Goal: Transaction & Acquisition: Purchase product/service

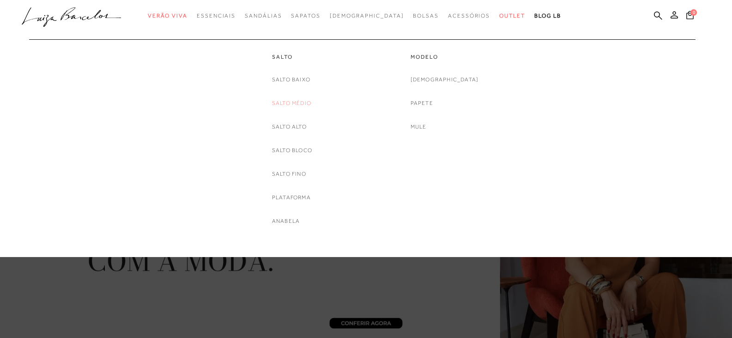
click at [280, 101] on link "Salto Médio" at bounding box center [291, 103] width 39 height 10
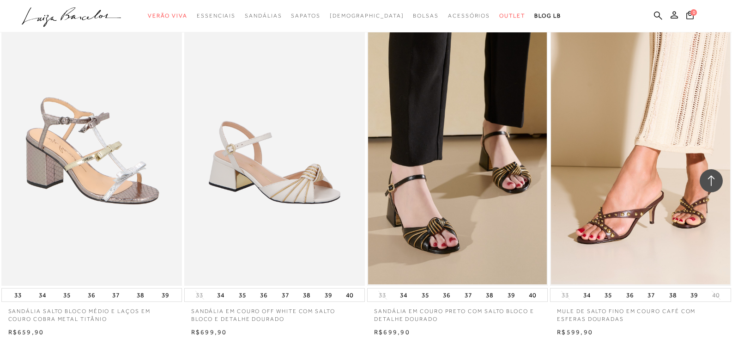
scroll to position [1939, 0]
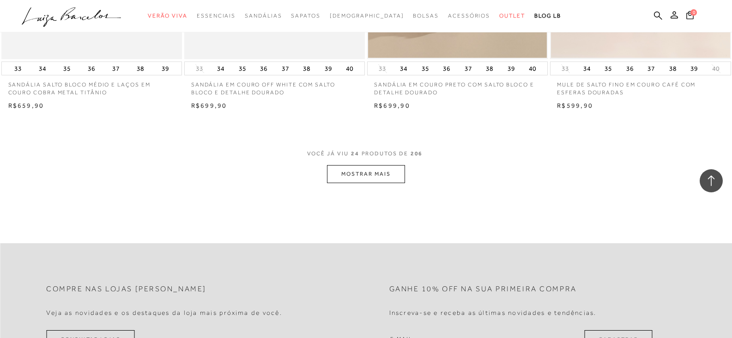
click at [377, 174] on button "MOSTRAR MAIS" at bounding box center [366, 174] width 78 height 18
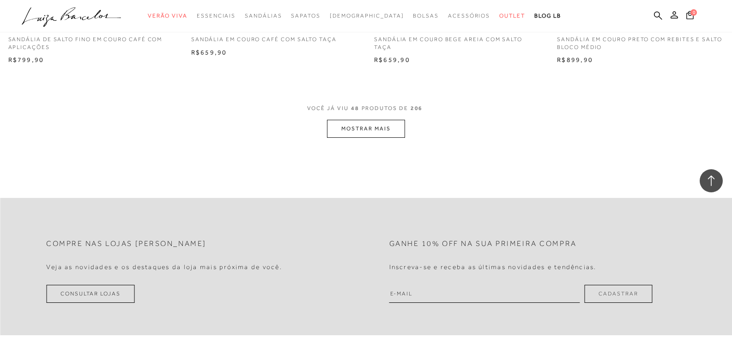
scroll to position [4063, 0]
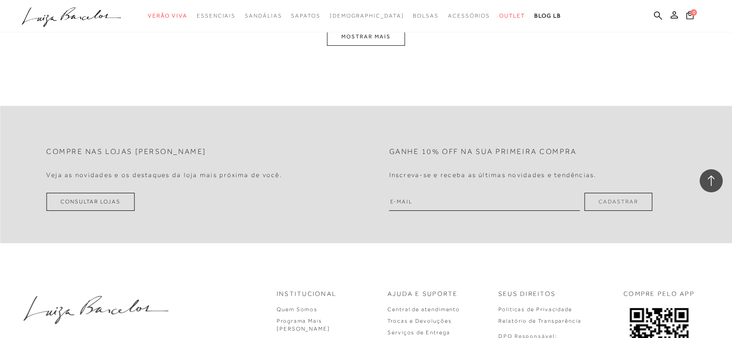
click at [388, 39] on button "MOSTRAR MAIS" at bounding box center [366, 37] width 78 height 18
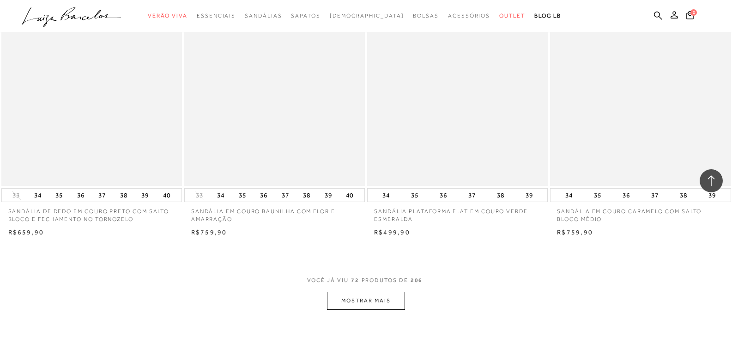
scroll to position [5890, 0]
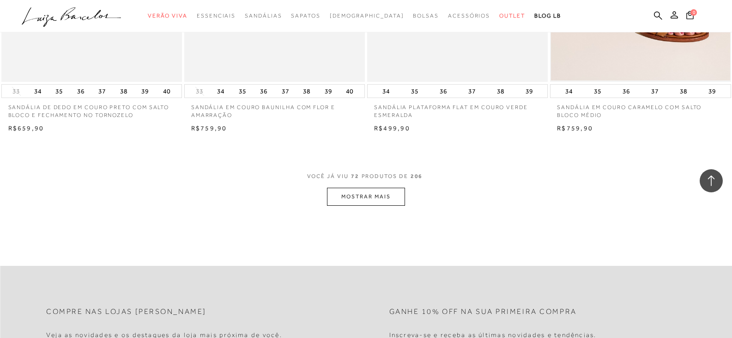
click at [388, 190] on button "MOSTRAR MAIS" at bounding box center [366, 196] width 78 height 18
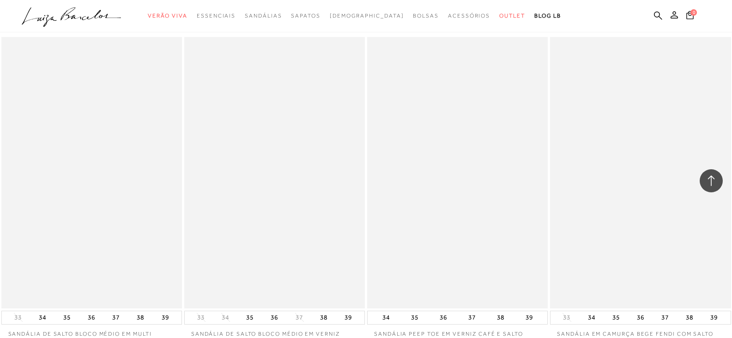
scroll to position [7783, 0]
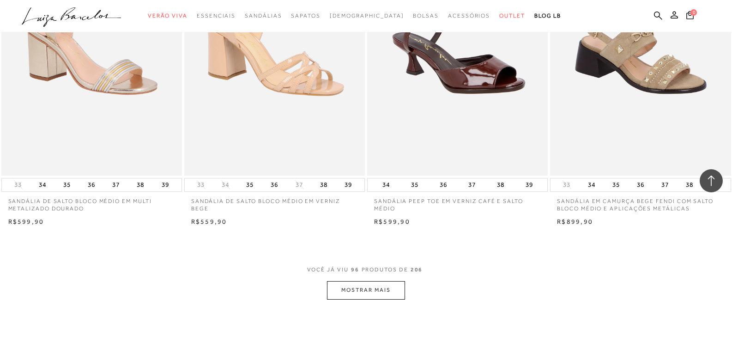
click at [377, 290] on button "MOSTRAR MAIS" at bounding box center [366, 290] width 78 height 18
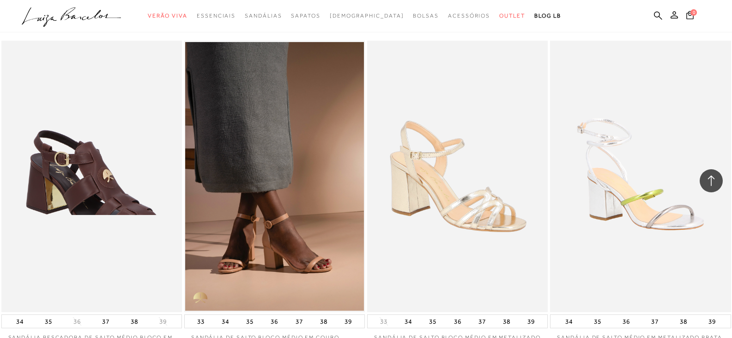
scroll to position [9769, 0]
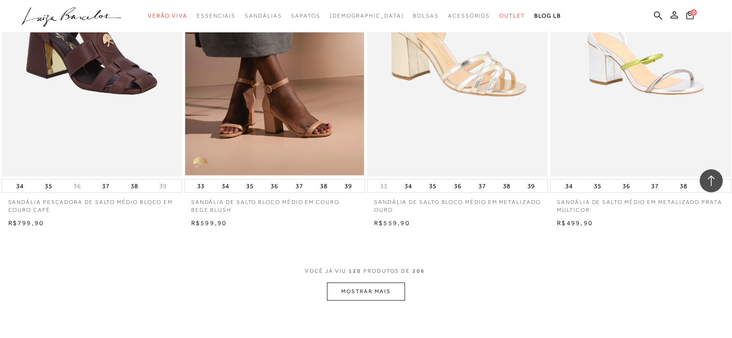
click at [360, 290] on button "MOSTRAR MAIS" at bounding box center [366, 291] width 78 height 18
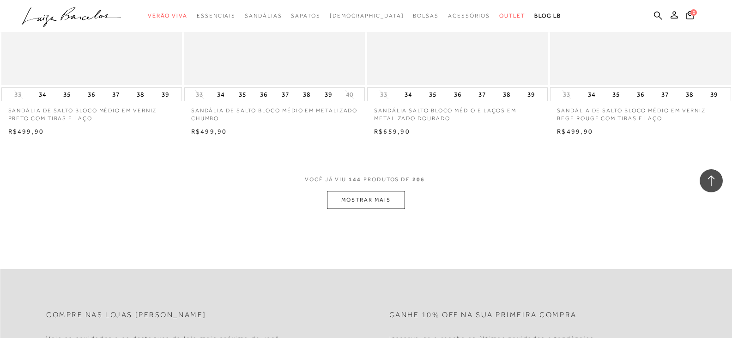
scroll to position [11985, 0]
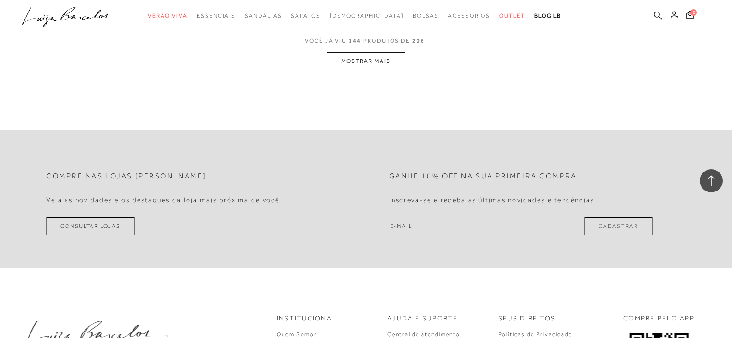
click at [368, 61] on button "MOSTRAR MAIS" at bounding box center [366, 61] width 78 height 18
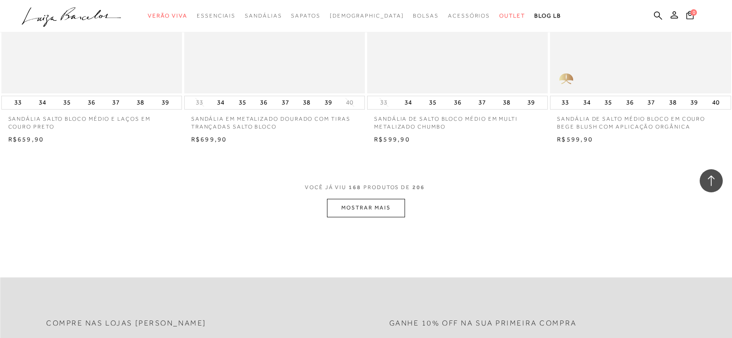
scroll to position [13926, 0]
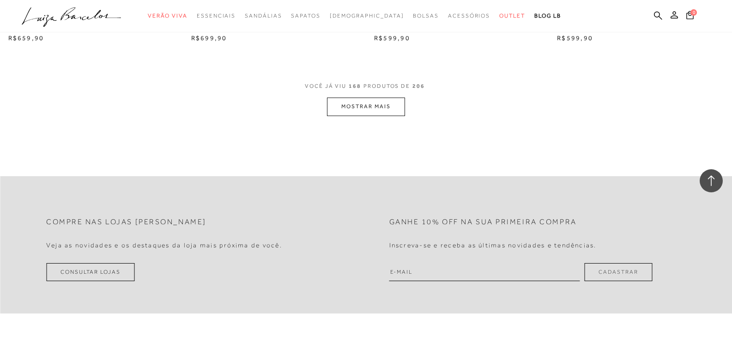
click at [376, 109] on button "MOSTRAR MAIS" at bounding box center [366, 106] width 78 height 18
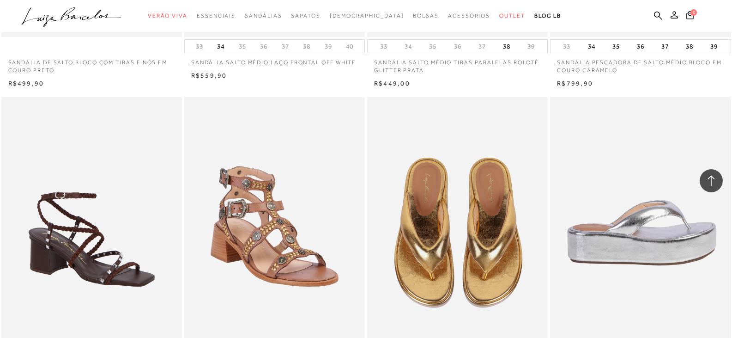
scroll to position [15866, 0]
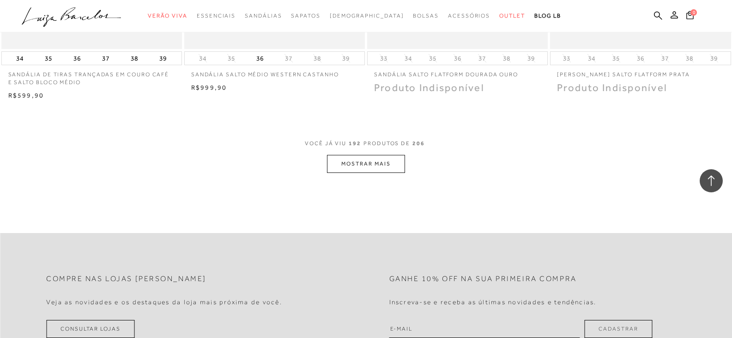
click at [365, 167] on button "MOSTRAR MAIS" at bounding box center [366, 164] width 78 height 18
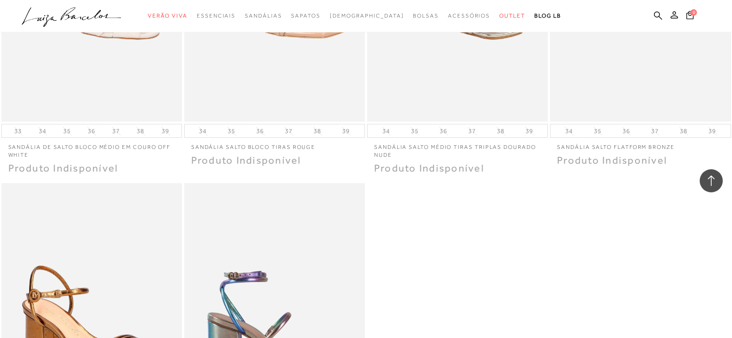
scroll to position [16974, 0]
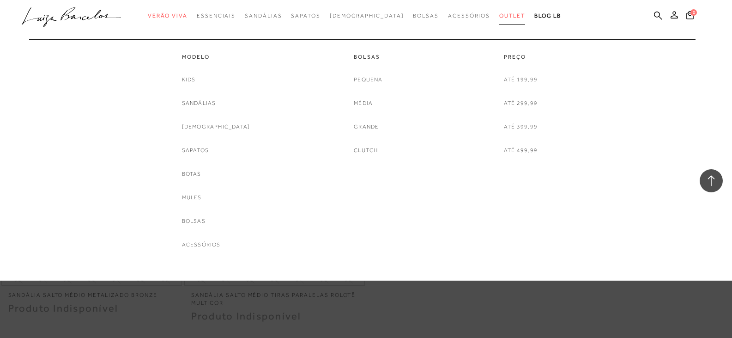
click at [499, 16] on span "Outlet" at bounding box center [512, 15] width 26 height 6
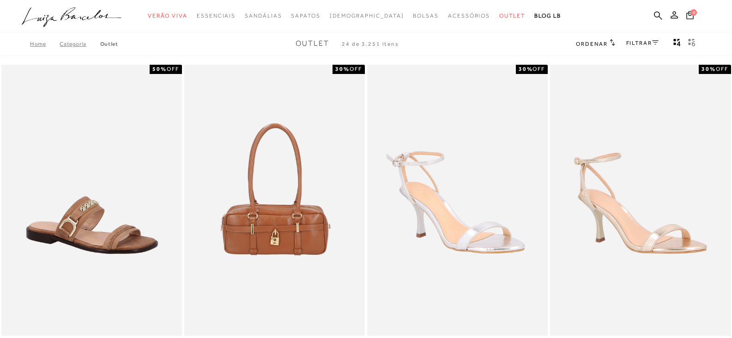
click at [645, 41] on link "FILTRAR" at bounding box center [642, 43] width 32 height 6
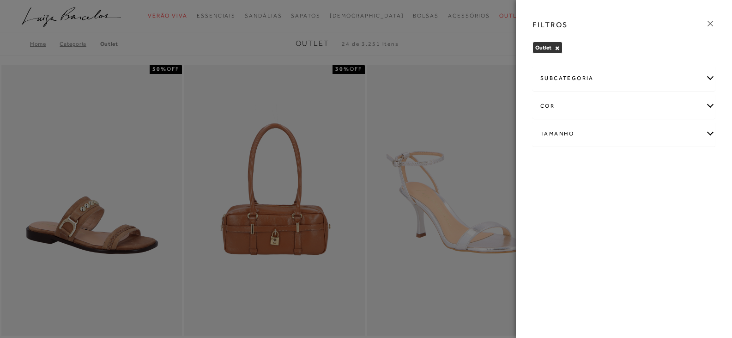
click at [590, 132] on div "Tamanho" at bounding box center [624, 133] width 182 height 24
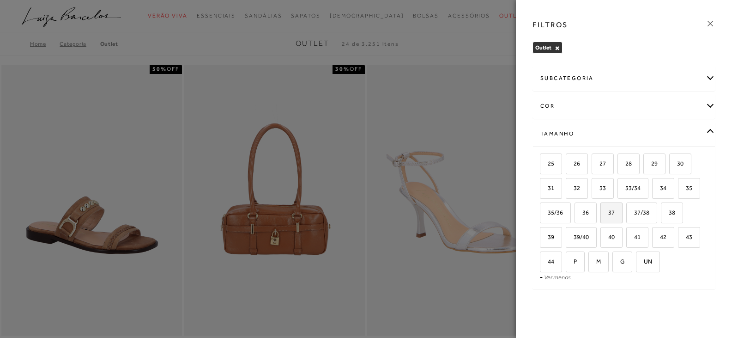
click at [611, 214] on span "37" at bounding box center [607, 212] width 13 height 7
click at [608, 214] on input "37" at bounding box center [603, 213] width 9 height 9
checkbox input "true"
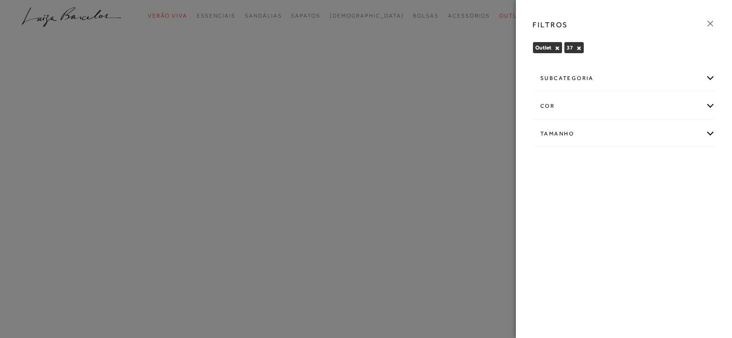
click at [710, 22] on icon at bounding box center [710, 23] width 10 height 10
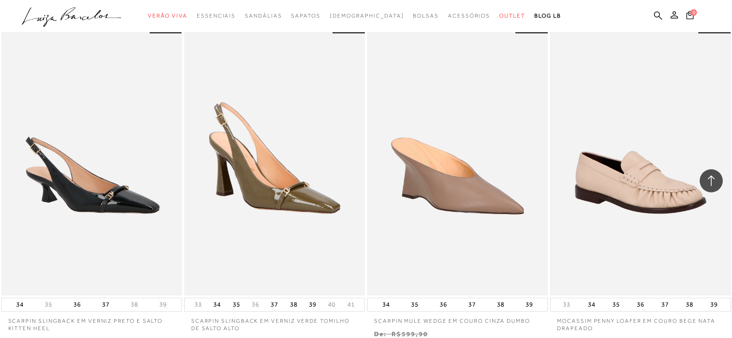
scroll to position [877, 0]
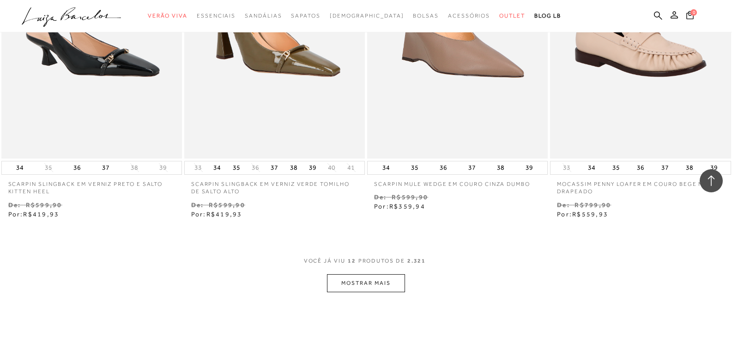
click at [345, 282] on button "MOSTRAR MAIS" at bounding box center [366, 283] width 78 height 18
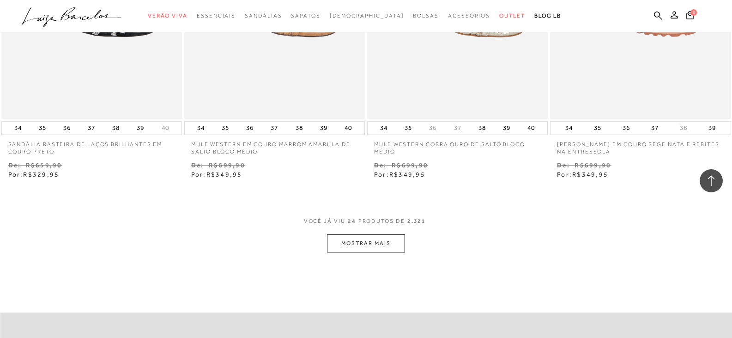
scroll to position [2078, 0]
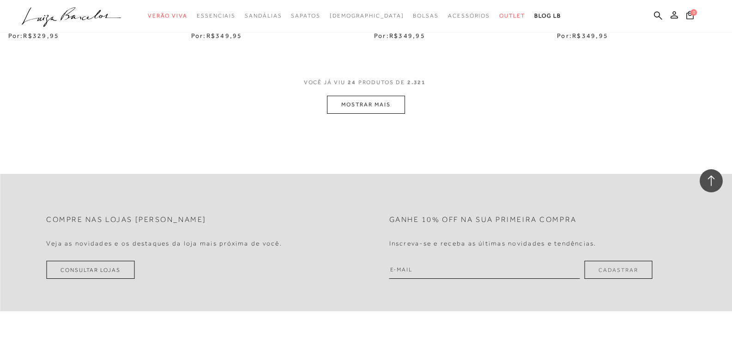
click at [368, 104] on button "MOSTRAR MAIS" at bounding box center [366, 105] width 78 height 18
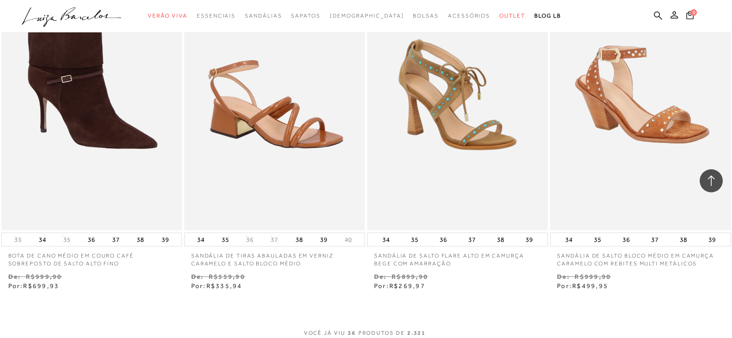
scroll to position [2909, 0]
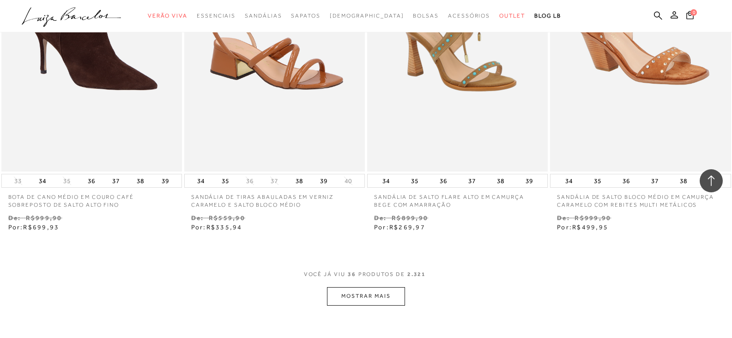
click at [374, 294] on button "MOSTRAR MAIS" at bounding box center [366, 296] width 78 height 18
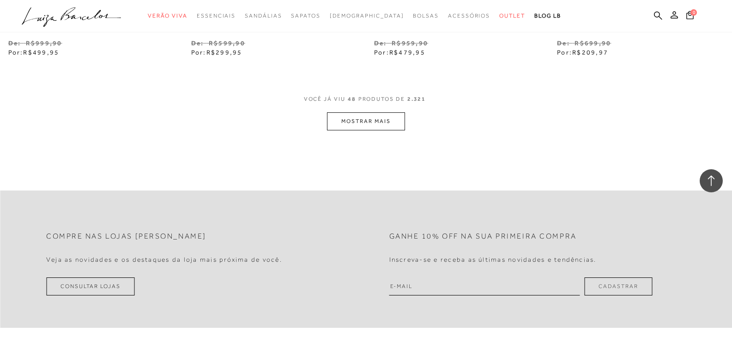
scroll to position [4110, 0]
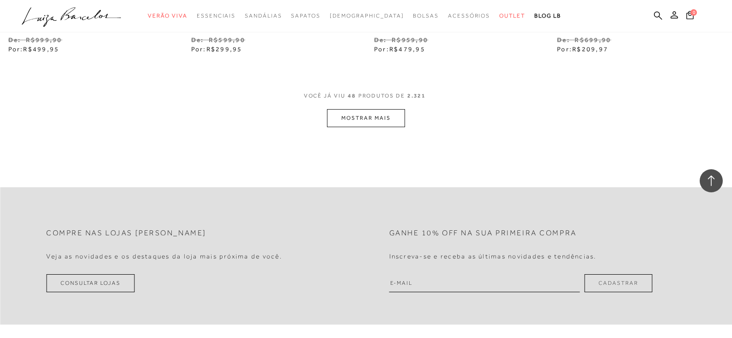
click at [380, 121] on button "MOSTRAR MAIS" at bounding box center [366, 118] width 78 height 18
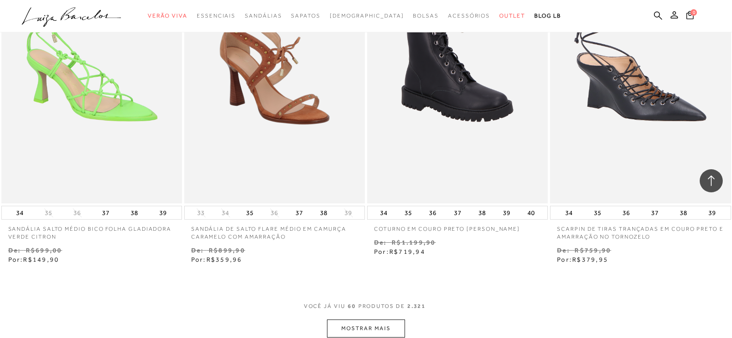
scroll to position [4987, 0]
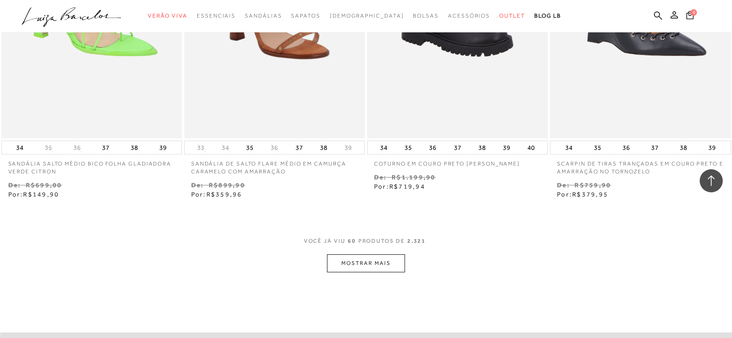
click at [357, 259] on button "MOSTRAR MAIS" at bounding box center [366, 263] width 78 height 18
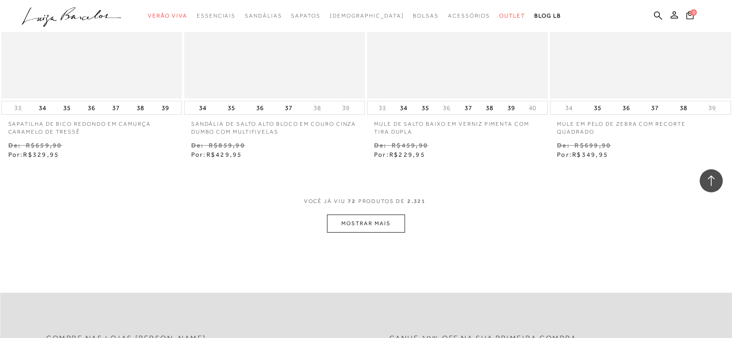
scroll to position [6141, 0]
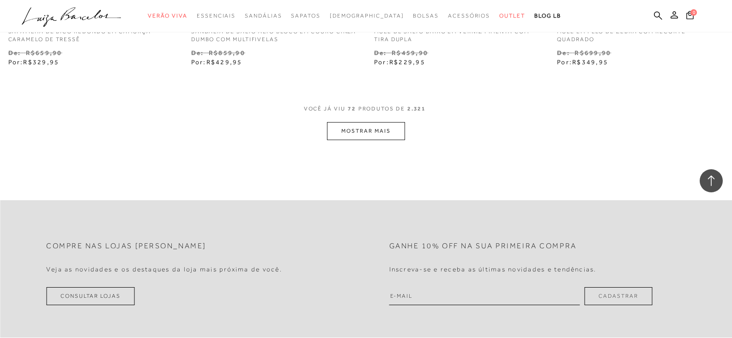
click at [375, 136] on button "MOSTRAR MAIS" at bounding box center [366, 131] width 78 height 18
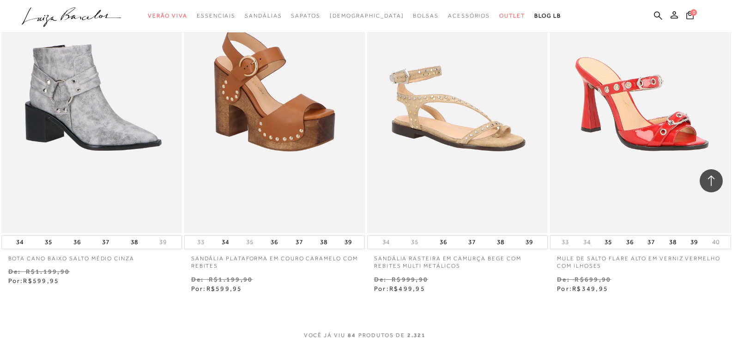
scroll to position [7111, 0]
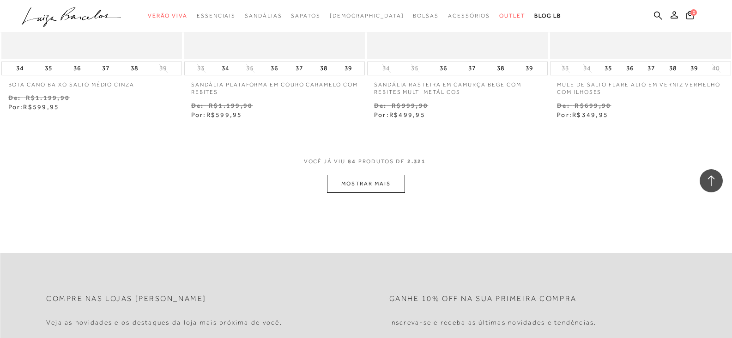
click at [363, 187] on button "MOSTRAR MAIS" at bounding box center [366, 184] width 78 height 18
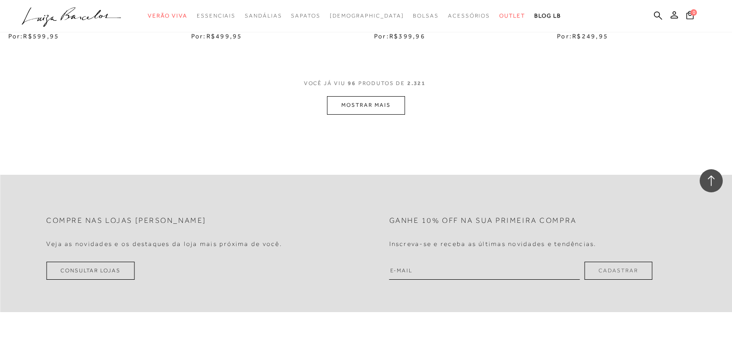
scroll to position [8219, 0]
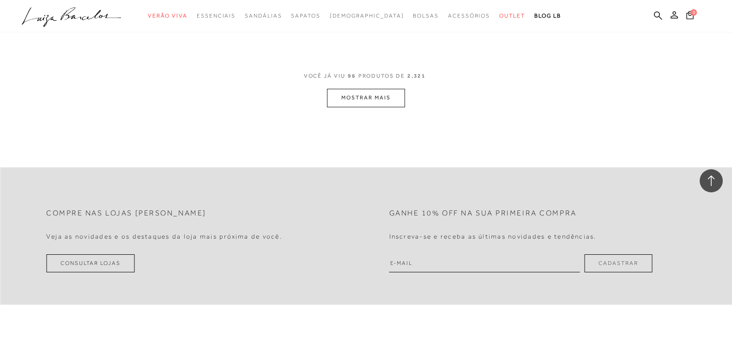
click at [376, 94] on button "MOSTRAR MAIS" at bounding box center [366, 98] width 78 height 18
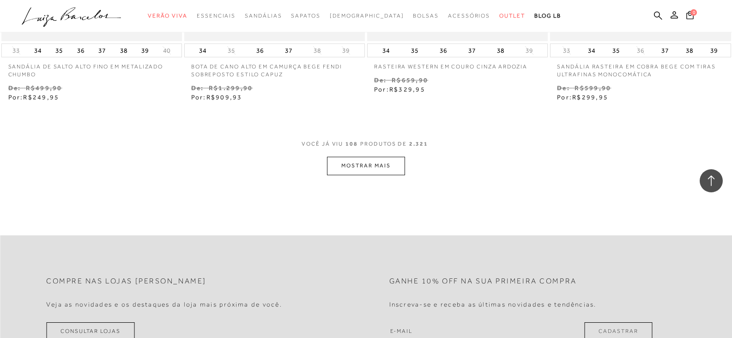
scroll to position [9235, 0]
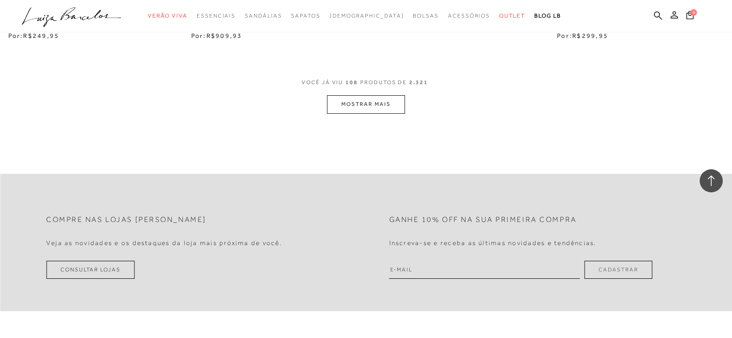
click at [374, 103] on button "MOSTRAR MAIS" at bounding box center [366, 104] width 78 height 18
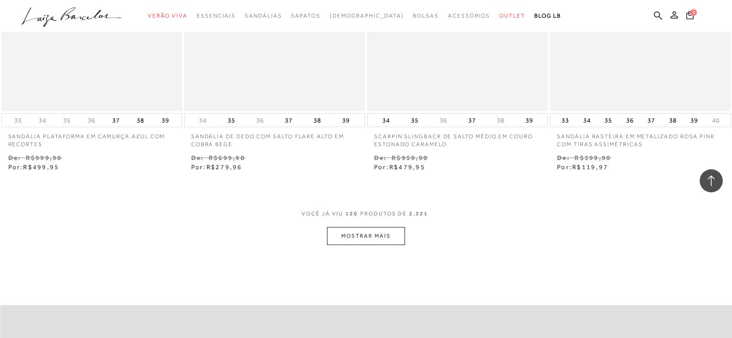
scroll to position [10251, 0]
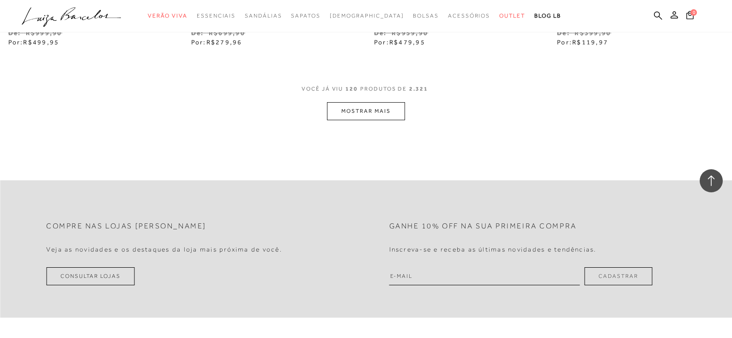
click at [380, 107] on button "MOSTRAR MAIS" at bounding box center [366, 111] width 78 height 18
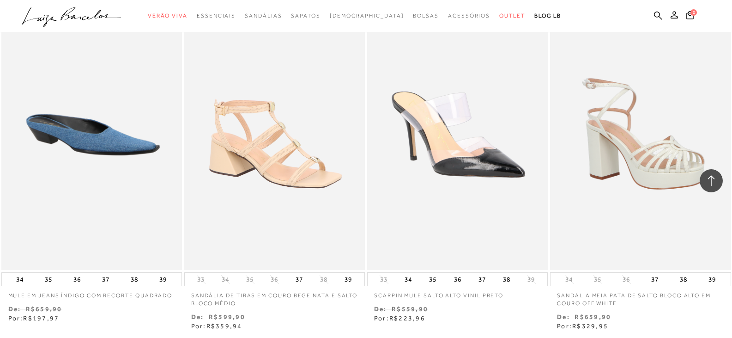
scroll to position [11174, 0]
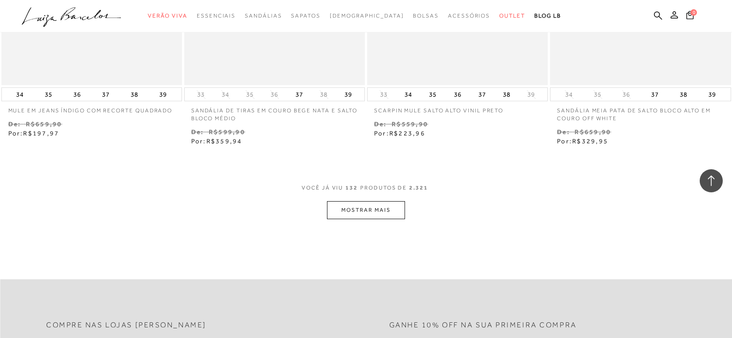
click at [382, 211] on button "MOSTRAR MAIS" at bounding box center [366, 210] width 78 height 18
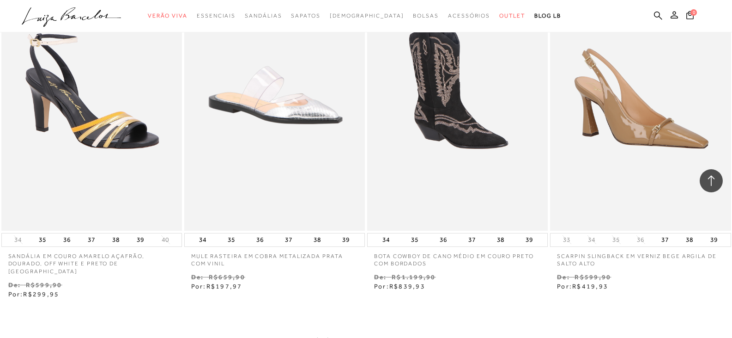
scroll to position [12236, 0]
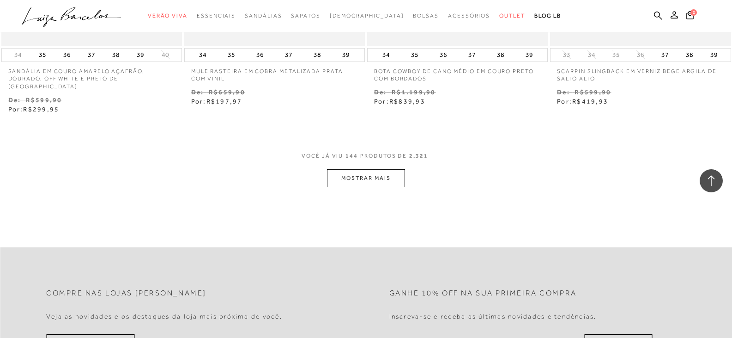
click at [374, 169] on button "MOSTRAR MAIS" at bounding box center [366, 178] width 78 height 18
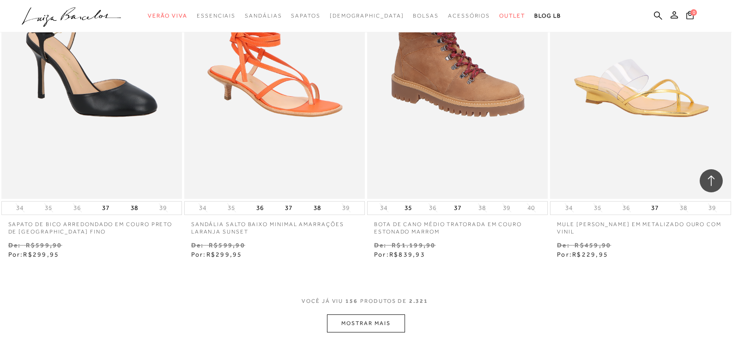
scroll to position [13298, 0]
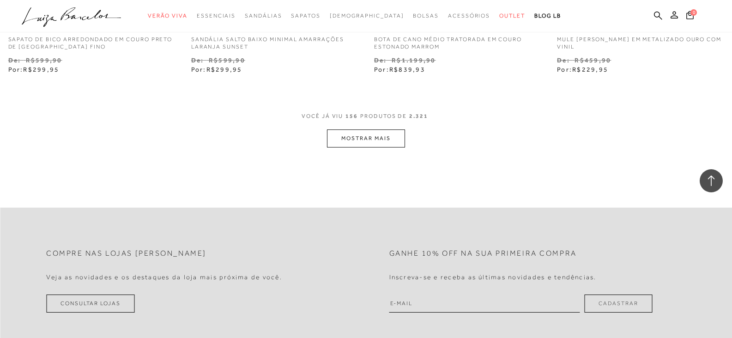
click at [329, 136] on button "MOSTRAR MAIS" at bounding box center [366, 138] width 78 height 18
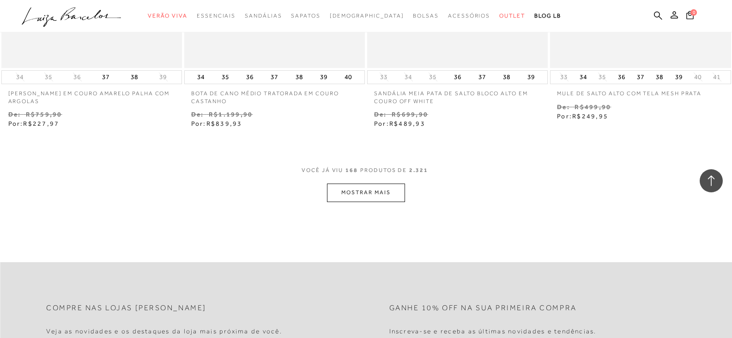
scroll to position [14268, 0]
click at [338, 185] on button "MOSTRAR MAIS" at bounding box center [366, 191] width 78 height 18
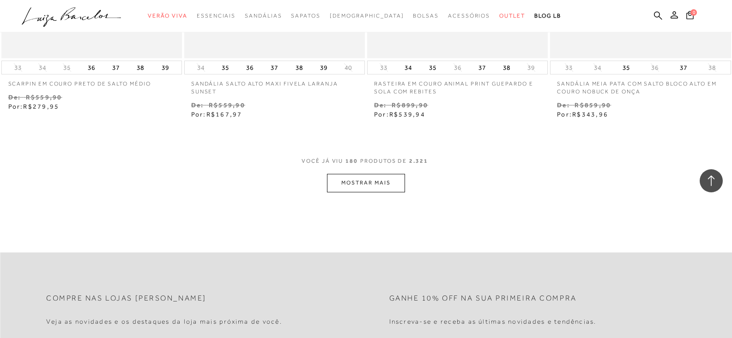
scroll to position [15376, 0]
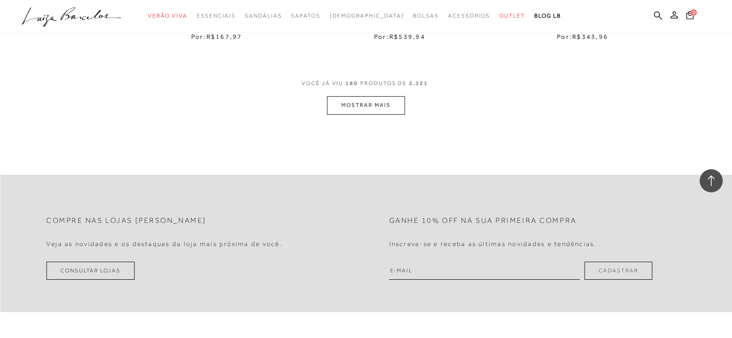
click at [385, 98] on button "MOSTRAR MAIS" at bounding box center [366, 105] width 78 height 18
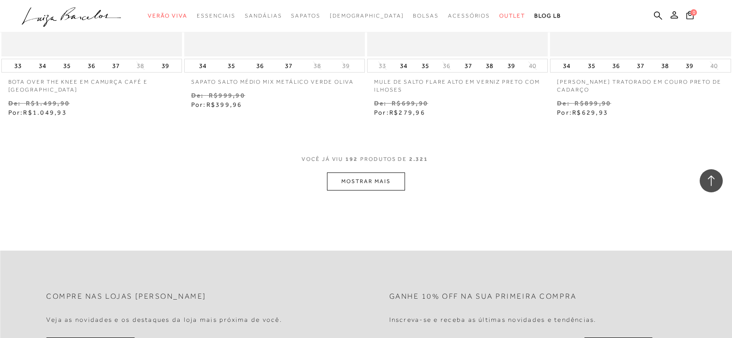
scroll to position [16392, 0]
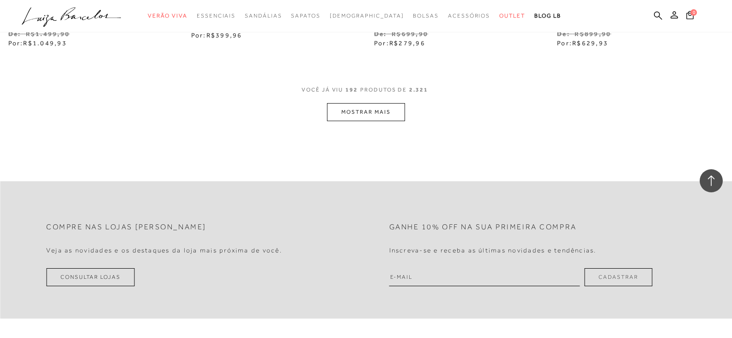
click at [386, 107] on button "MOSTRAR MAIS" at bounding box center [366, 112] width 78 height 18
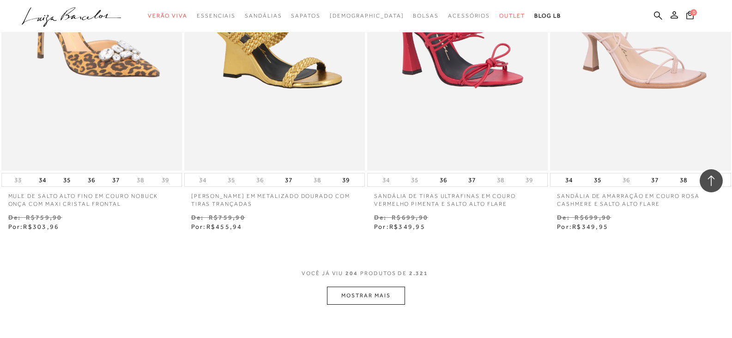
scroll to position [17316, 0]
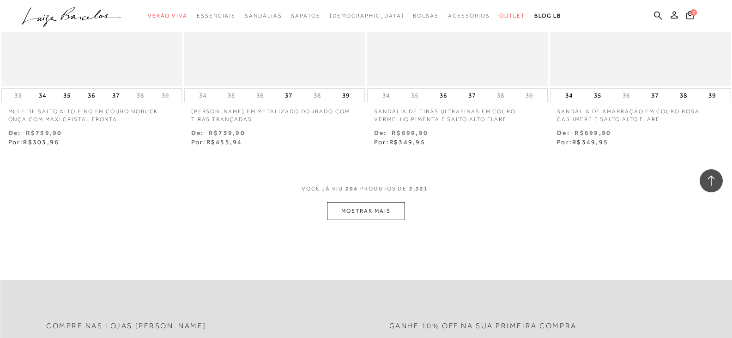
click at [370, 202] on button "MOSTRAR MAIS" at bounding box center [366, 211] width 78 height 18
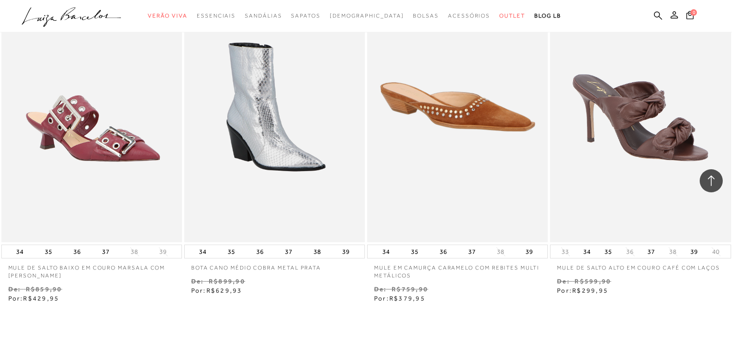
scroll to position [18285, 0]
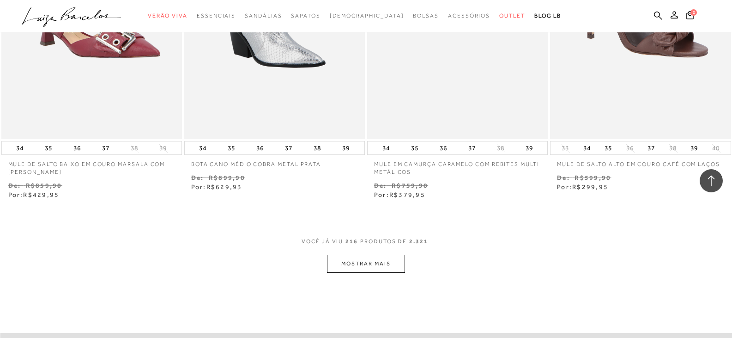
click at [371, 259] on button "MOSTRAR MAIS" at bounding box center [366, 263] width 78 height 18
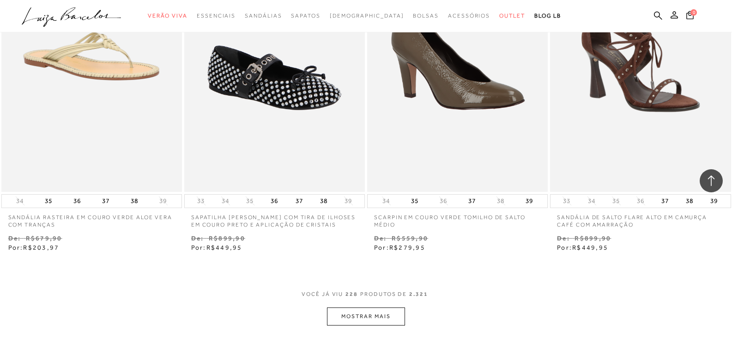
scroll to position [19393, 0]
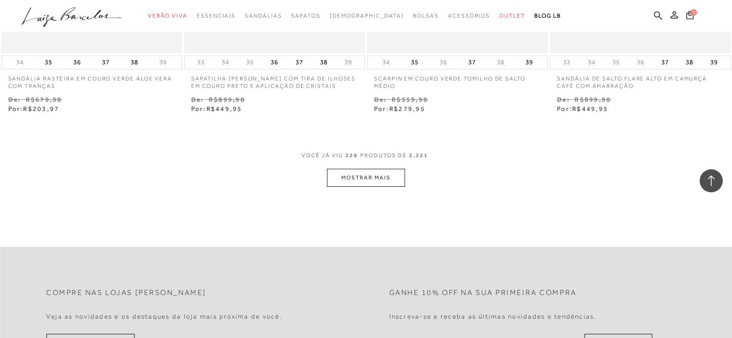
click at [357, 172] on button "MOSTRAR MAIS" at bounding box center [366, 178] width 78 height 18
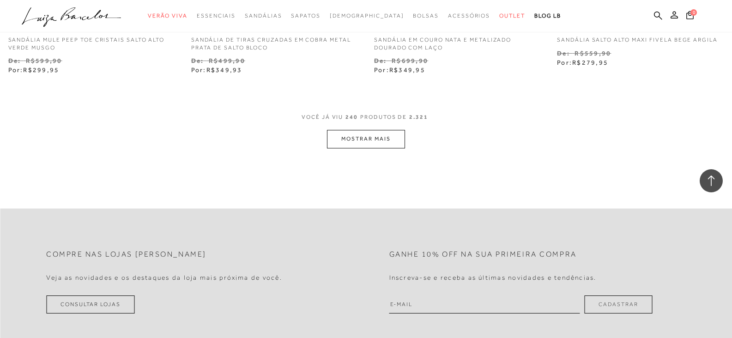
scroll to position [20455, 0]
click at [348, 133] on button "MOSTRAR MAIS" at bounding box center [366, 138] width 78 height 18
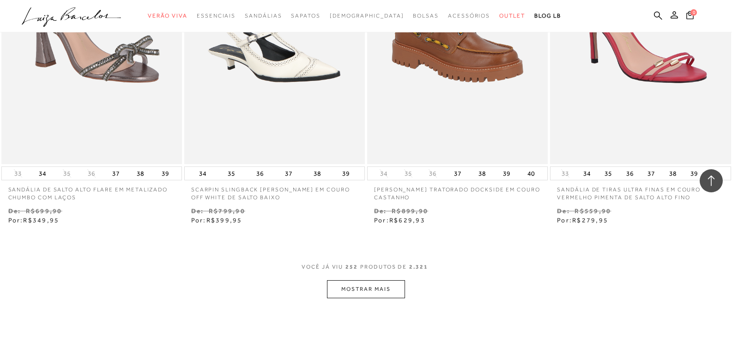
scroll to position [21379, 0]
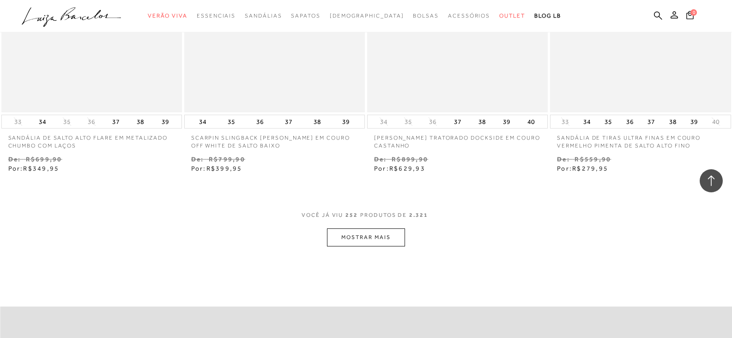
click at [361, 232] on button "MOSTRAR MAIS" at bounding box center [366, 237] width 78 height 18
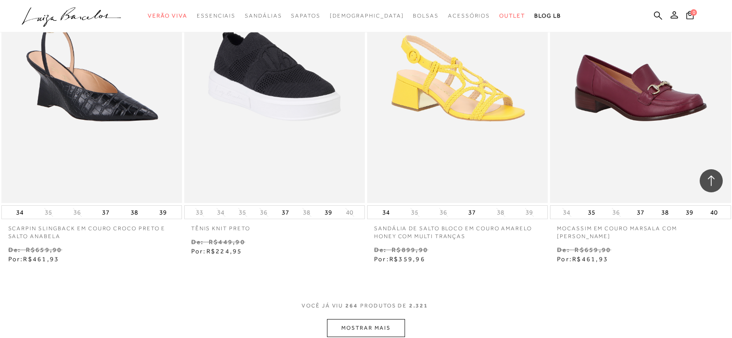
scroll to position [22487, 0]
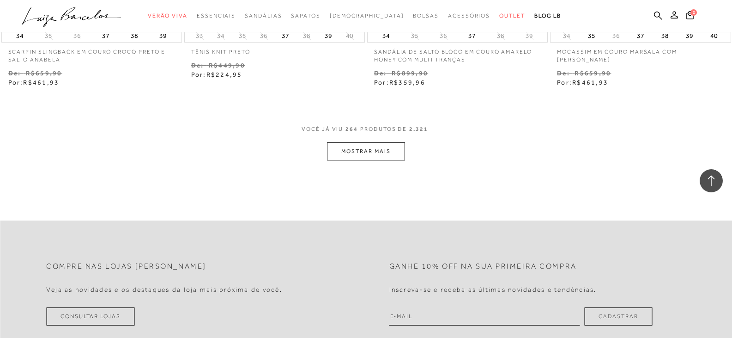
click at [355, 146] on button "MOSTRAR MAIS" at bounding box center [366, 151] width 78 height 18
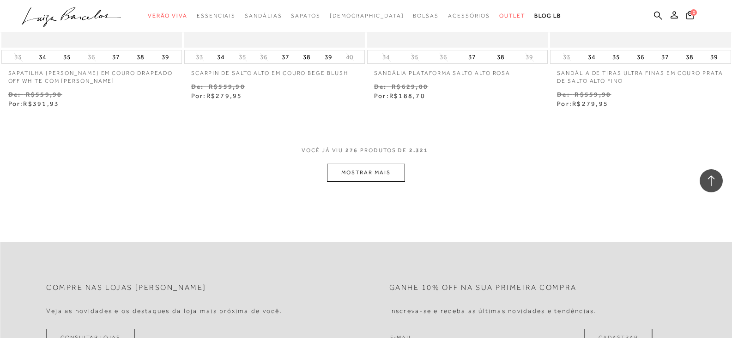
scroll to position [23595, 0]
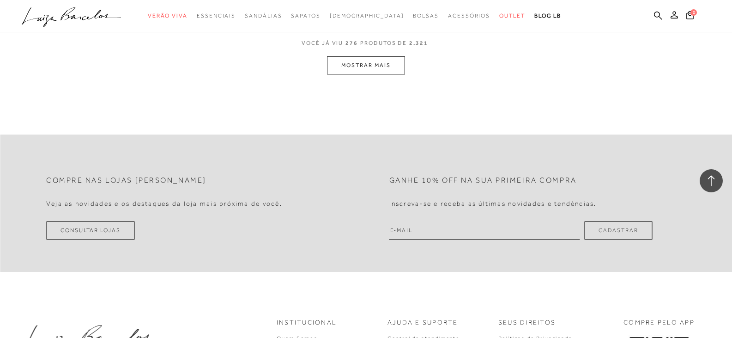
click at [374, 58] on button "MOSTRAR MAIS" at bounding box center [366, 65] width 78 height 18
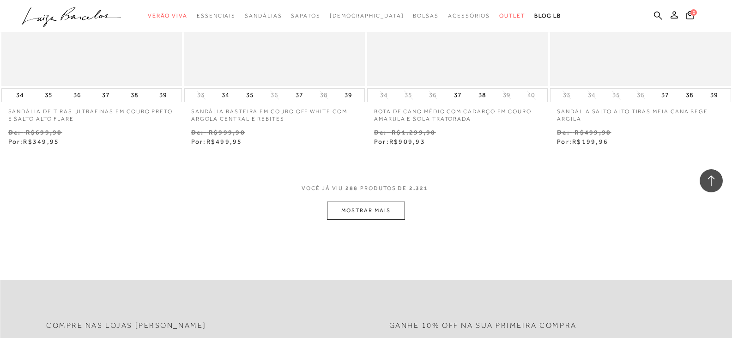
scroll to position [24611, 0]
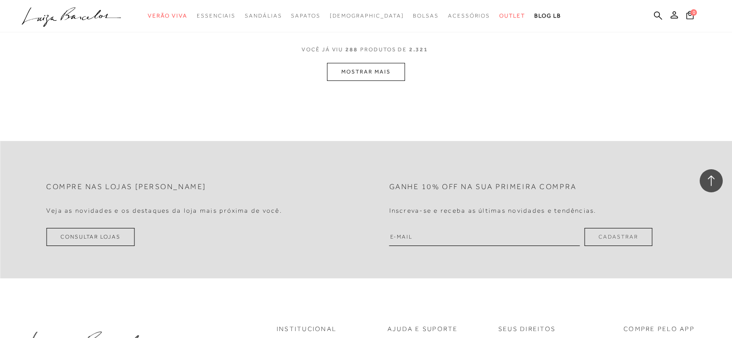
click at [339, 68] on button "MOSTRAR MAIS" at bounding box center [366, 72] width 78 height 18
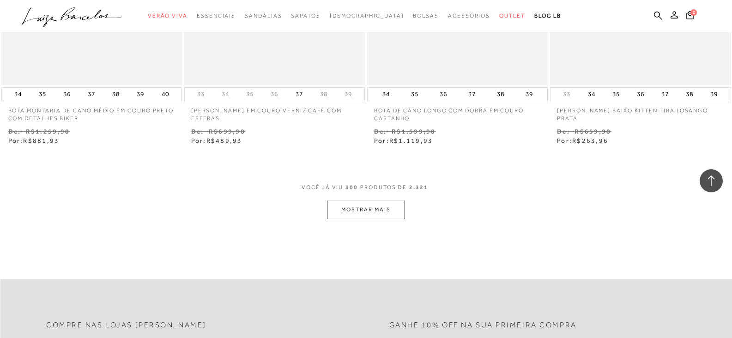
scroll to position [25489, 0]
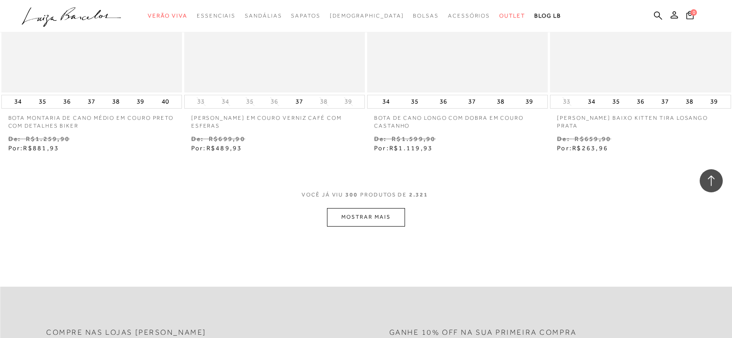
click at [360, 212] on button "MOSTRAR MAIS" at bounding box center [366, 217] width 78 height 18
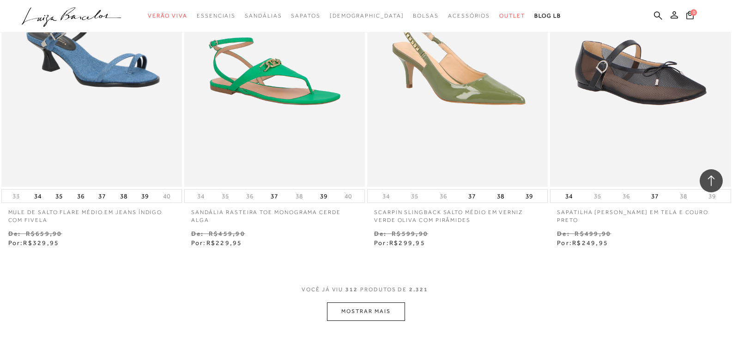
scroll to position [26412, 0]
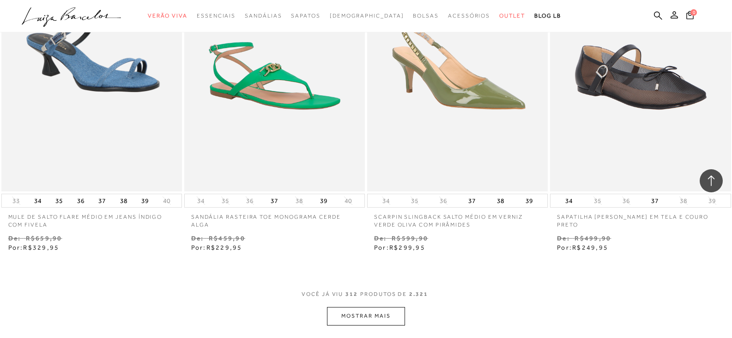
click at [387, 308] on button "MOSTRAR MAIS" at bounding box center [366, 316] width 78 height 18
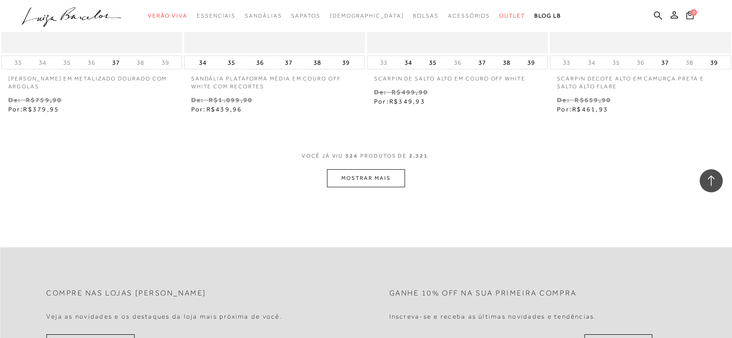
scroll to position [27659, 0]
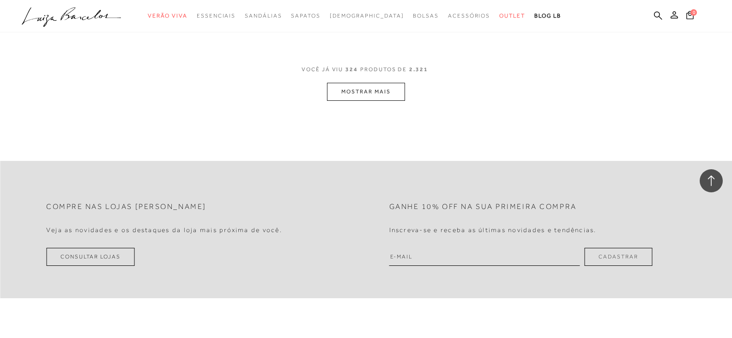
click at [380, 84] on button "MOSTRAR MAIS" at bounding box center [366, 92] width 78 height 18
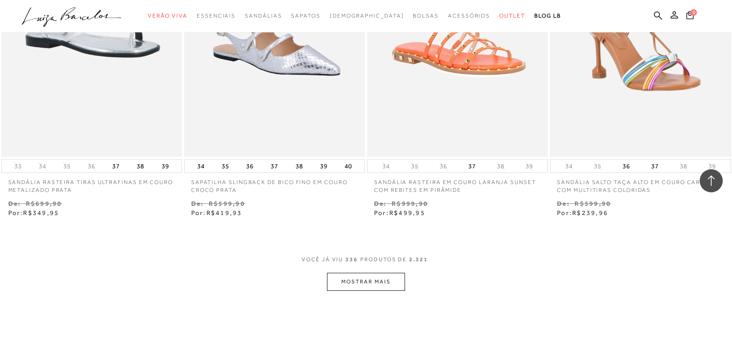
scroll to position [28536, 0]
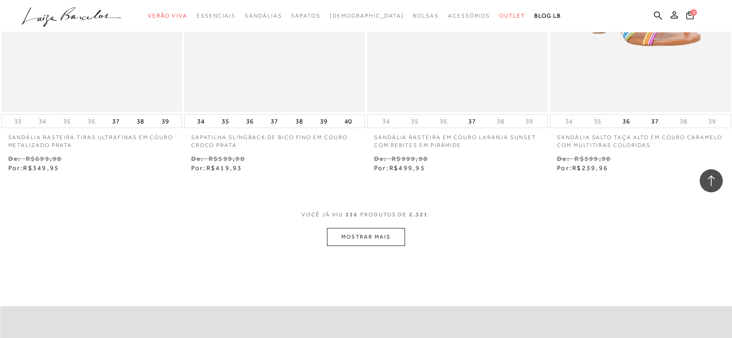
click at [375, 228] on button "MOSTRAR MAIS" at bounding box center [366, 237] width 78 height 18
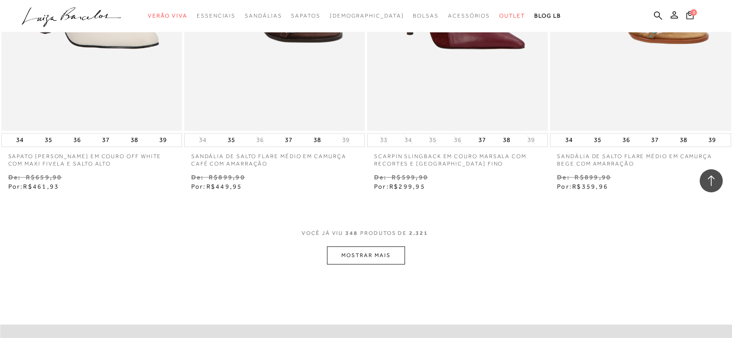
scroll to position [29541, 0]
click at [389, 250] on button "MOSTRAR MAIS" at bounding box center [366, 254] width 78 height 18
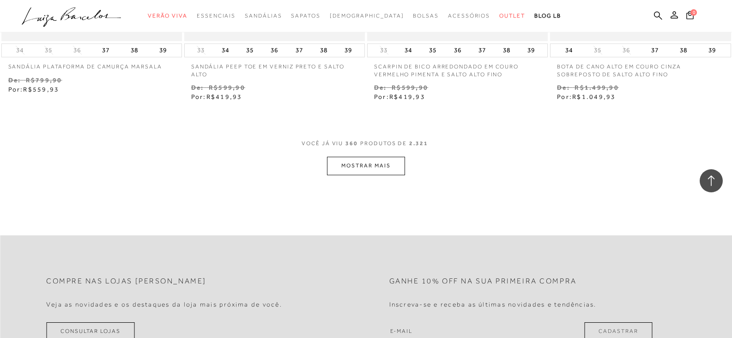
scroll to position [30695, 0]
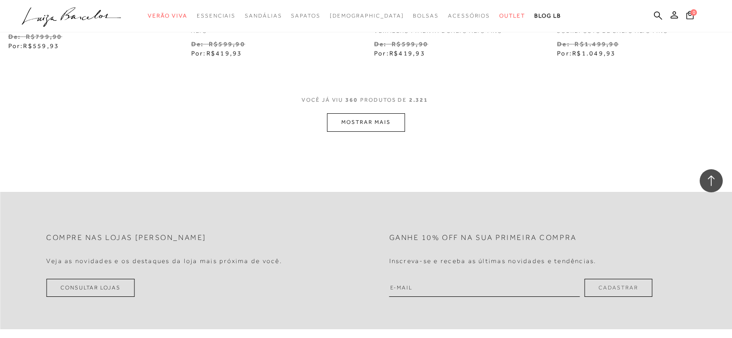
click at [375, 118] on button "MOSTRAR MAIS" at bounding box center [366, 122] width 78 height 18
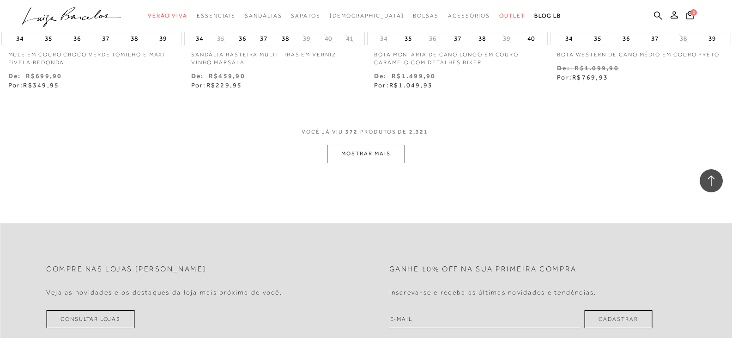
scroll to position [31757, 0]
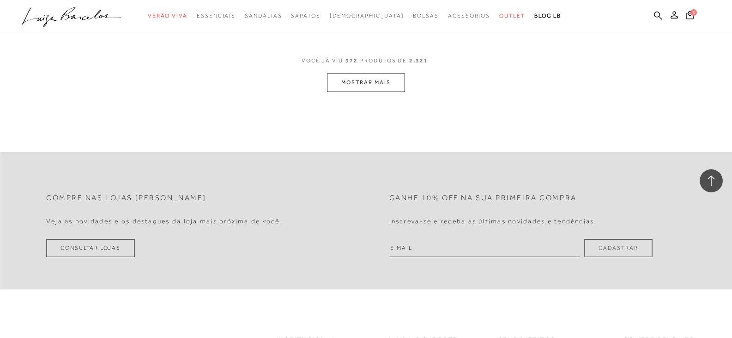
click at [349, 73] on button "MOSTRAR MAIS" at bounding box center [366, 82] width 78 height 18
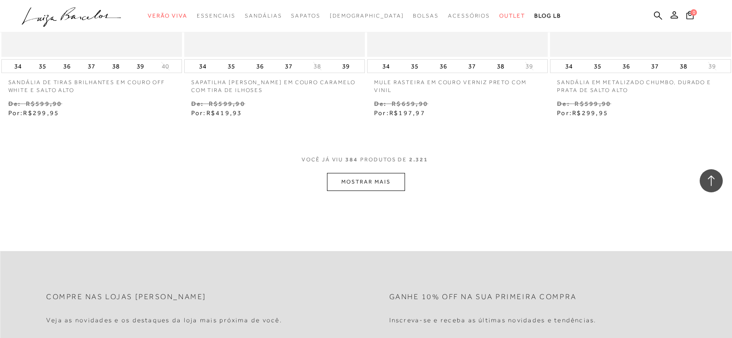
scroll to position [32773, 0]
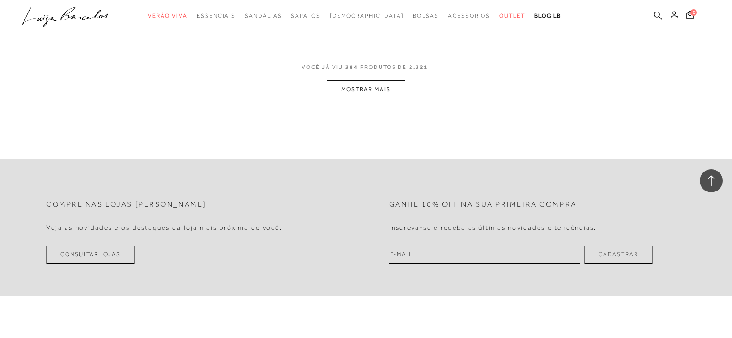
click at [365, 80] on button "MOSTRAR MAIS" at bounding box center [366, 89] width 78 height 18
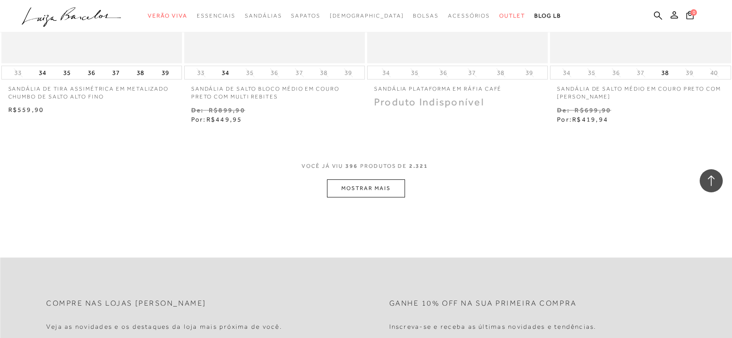
scroll to position [33789, 0]
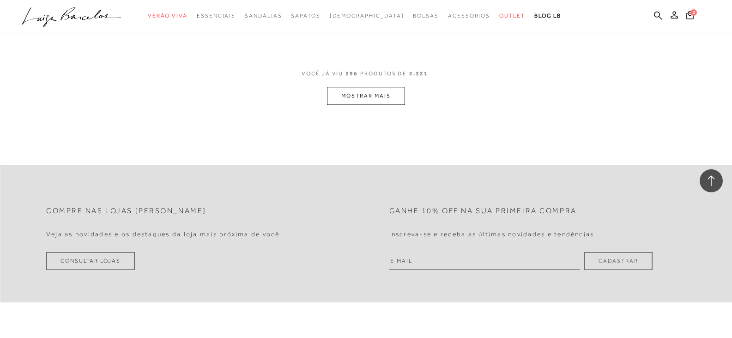
click at [381, 87] on button "MOSTRAR MAIS" at bounding box center [366, 96] width 78 height 18
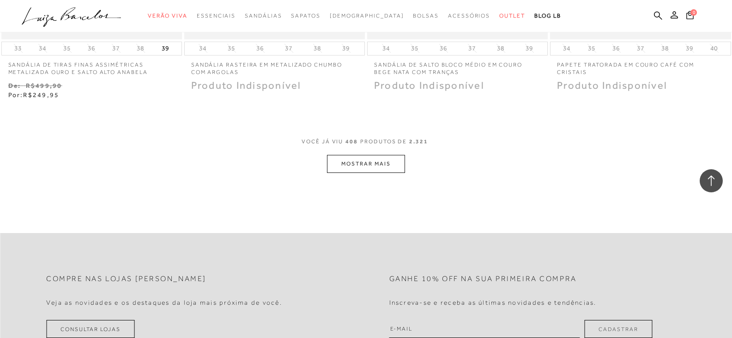
scroll to position [34805, 0]
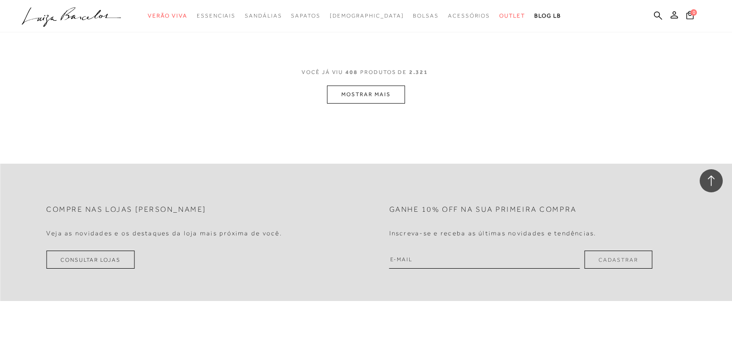
click at [350, 91] on button "MOSTRAR MAIS" at bounding box center [366, 94] width 78 height 18
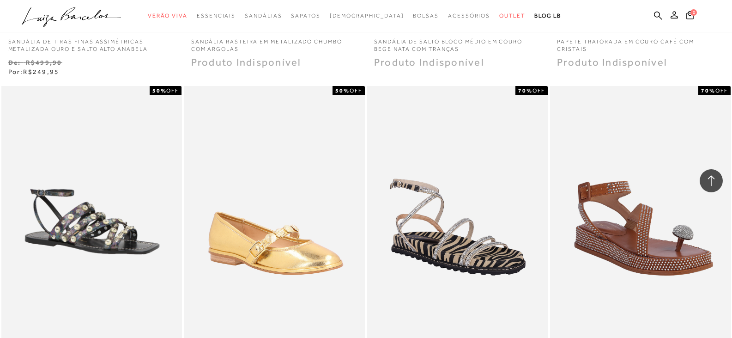
scroll to position [34482, 0]
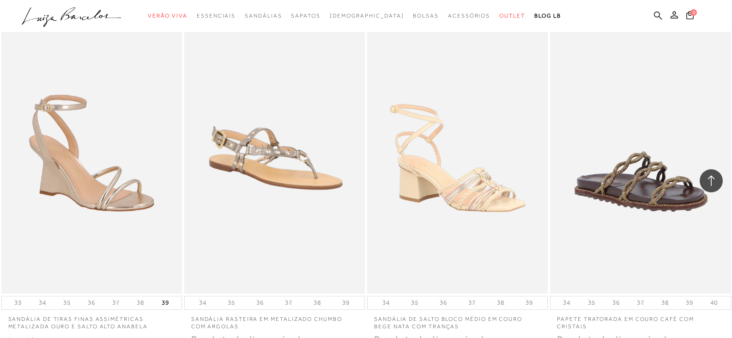
drag, startPoint x: 55, startPoint y: 20, endPoint x: 96, endPoint y: 58, distance: 55.9
click at [55, 20] on icon ".a{fill-rule:evenodd;}" at bounding box center [72, 16] width 100 height 19
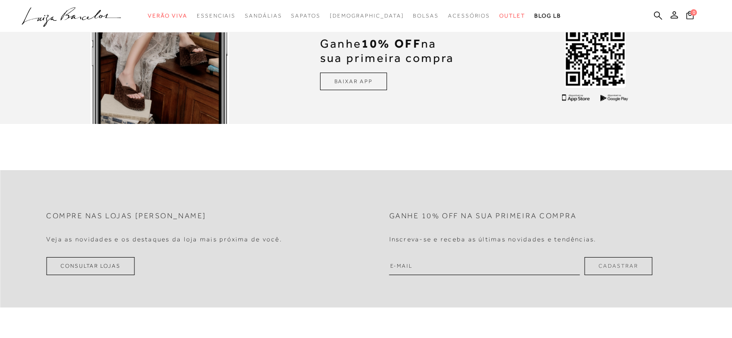
scroll to position [2484, 0]
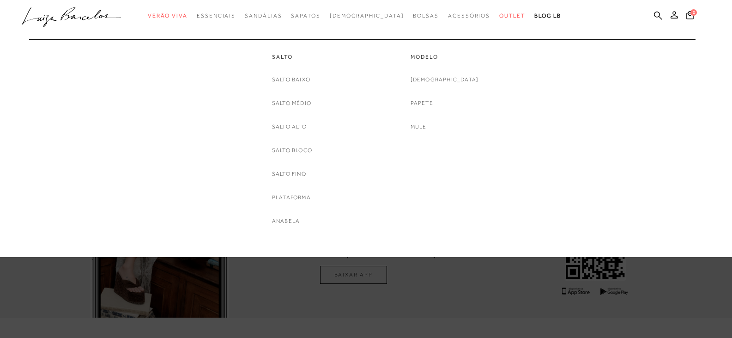
click at [442, 121] on div "Rasteira Papete Mule" at bounding box center [444, 103] width 68 height 57
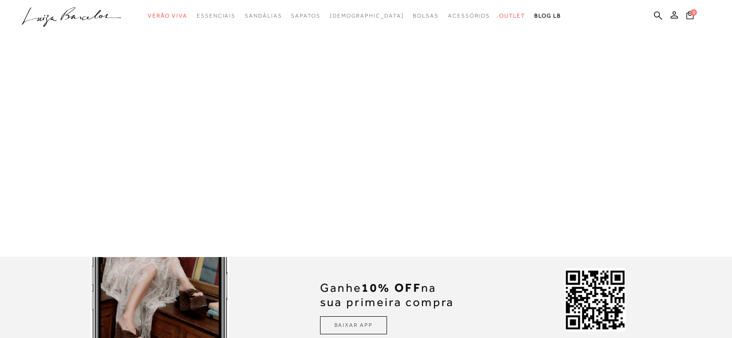
scroll to position [2299, 0]
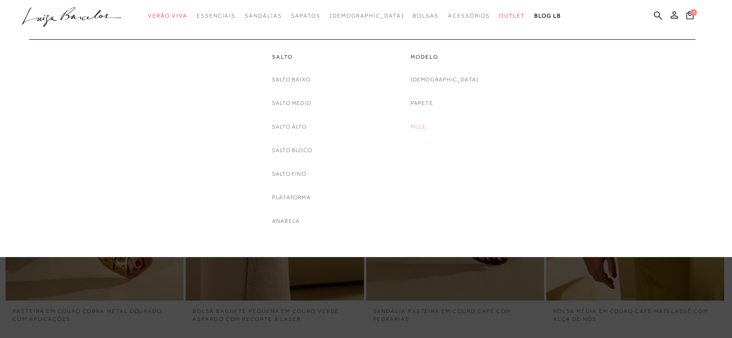
click at [427, 127] on link "Mule" at bounding box center [418, 127] width 16 height 10
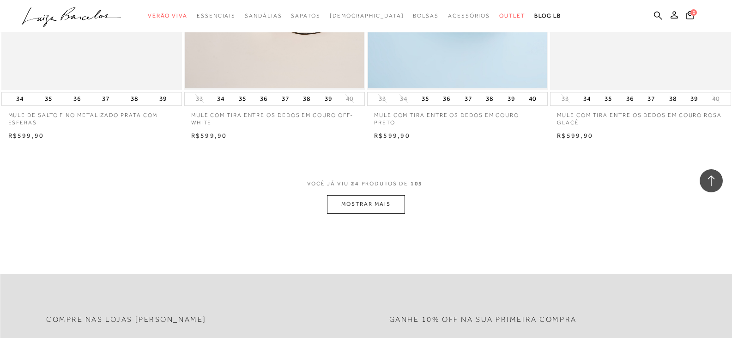
scroll to position [1986, 0]
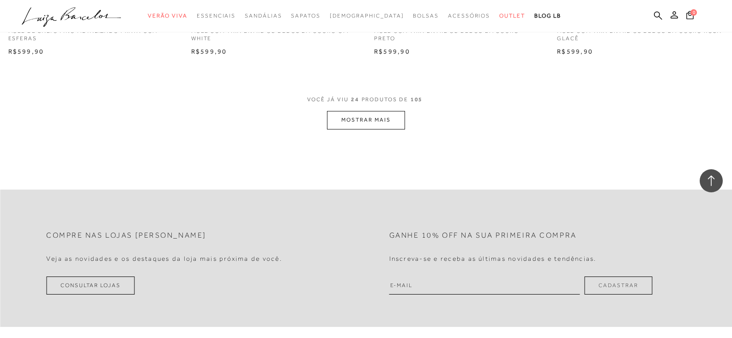
click at [398, 124] on button "MOSTRAR MAIS" at bounding box center [366, 120] width 78 height 18
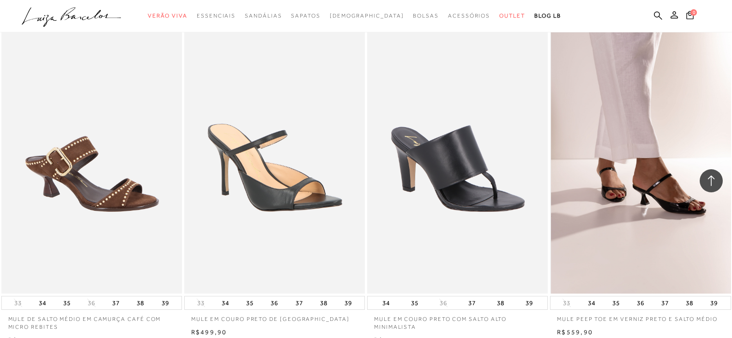
scroll to position [3786, 0]
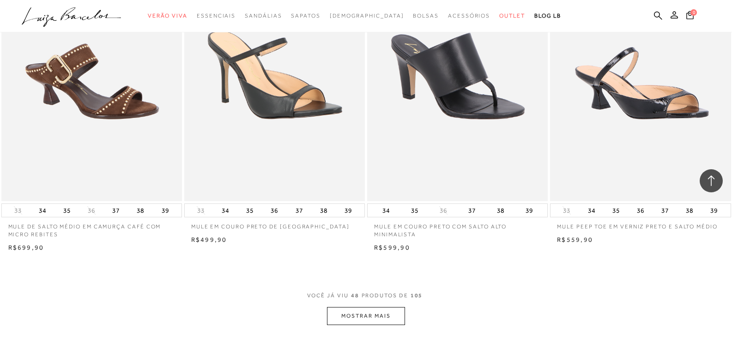
click at [383, 319] on button "MOSTRAR MAIS" at bounding box center [366, 316] width 78 height 18
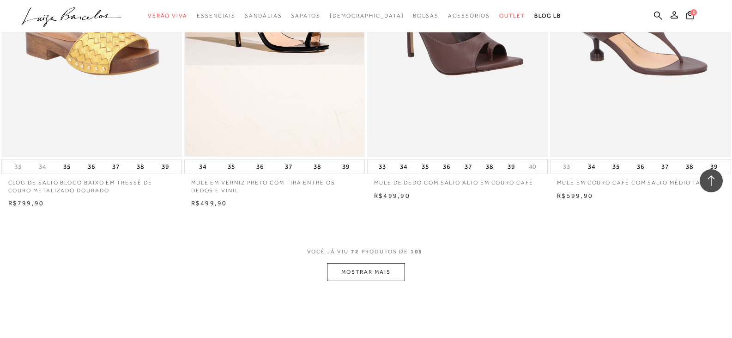
scroll to position [5957, 0]
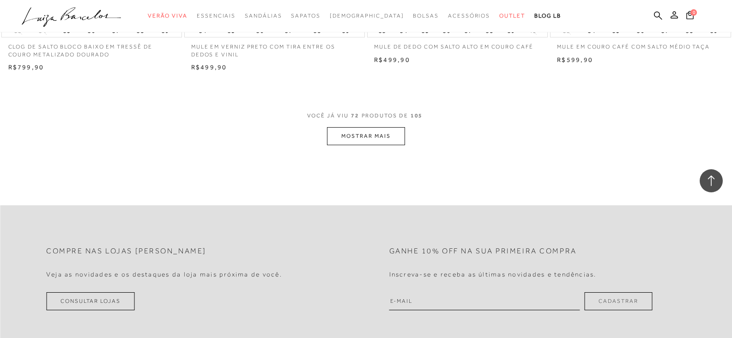
click at [347, 143] on button "MOSTRAR MAIS" at bounding box center [366, 136] width 78 height 18
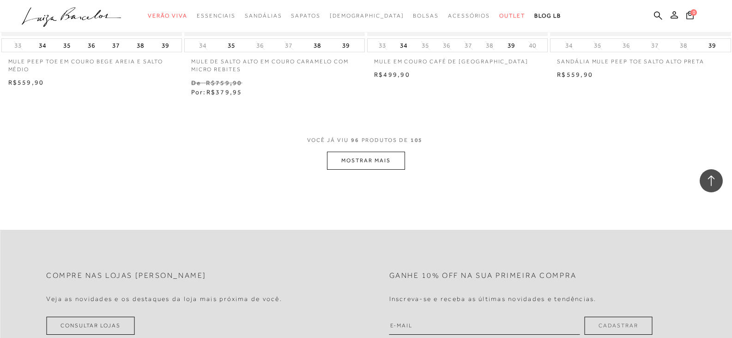
scroll to position [8034, 0]
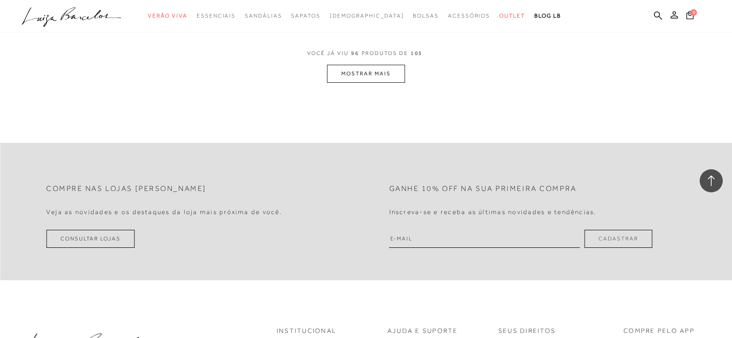
click at [381, 75] on button "MOSTRAR MAIS" at bounding box center [366, 74] width 78 height 18
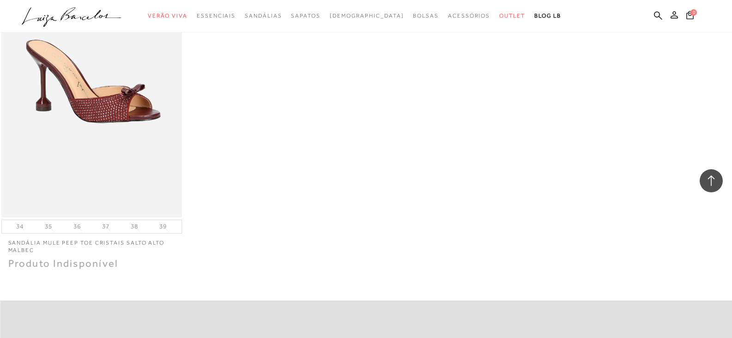
scroll to position [8727, 0]
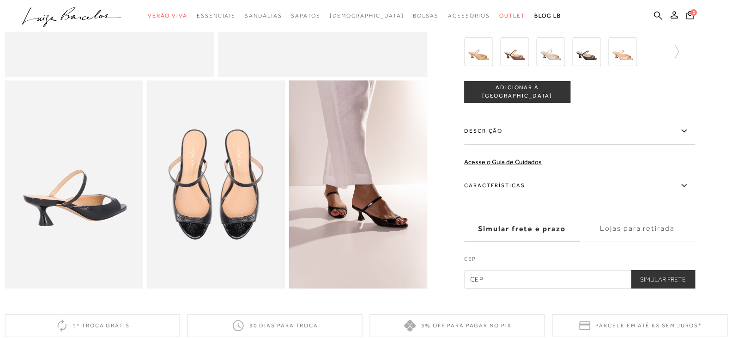
scroll to position [323, 0]
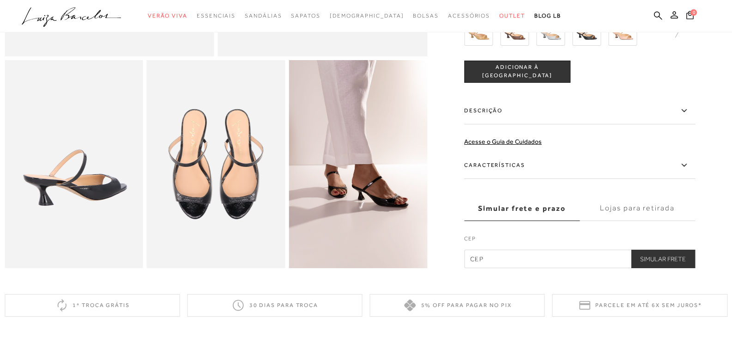
click at [686, 116] on icon at bounding box center [683, 111] width 11 height 12
click at [0, 0] on input "Descrição" at bounding box center [0, 0] width 0 height 0
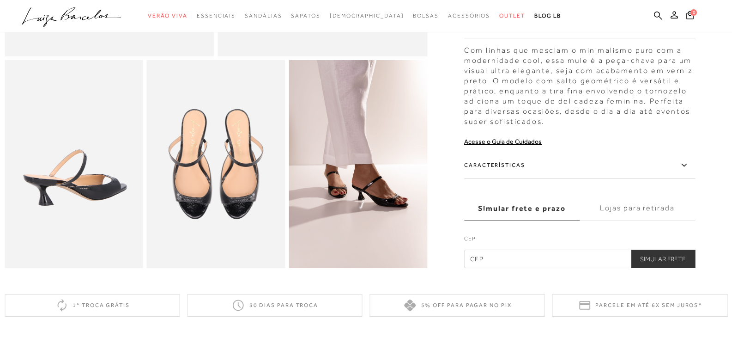
click at [689, 171] on icon at bounding box center [683, 165] width 11 height 12
click at [0, 0] on input "Características" at bounding box center [0, 0] width 0 height 0
